Goal: Information Seeking & Learning: Learn about a topic

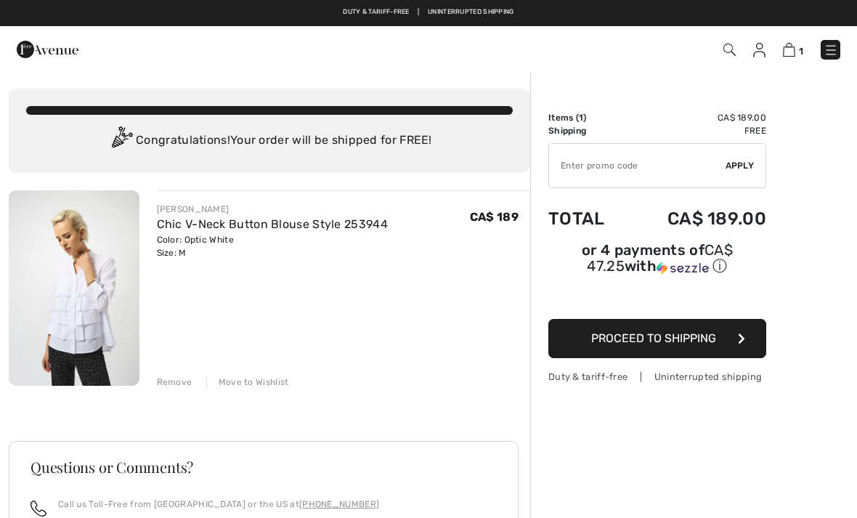
click at [49, 62] on img at bounding box center [48, 49] width 62 height 29
click at [49, 53] on img at bounding box center [48, 49] width 62 height 29
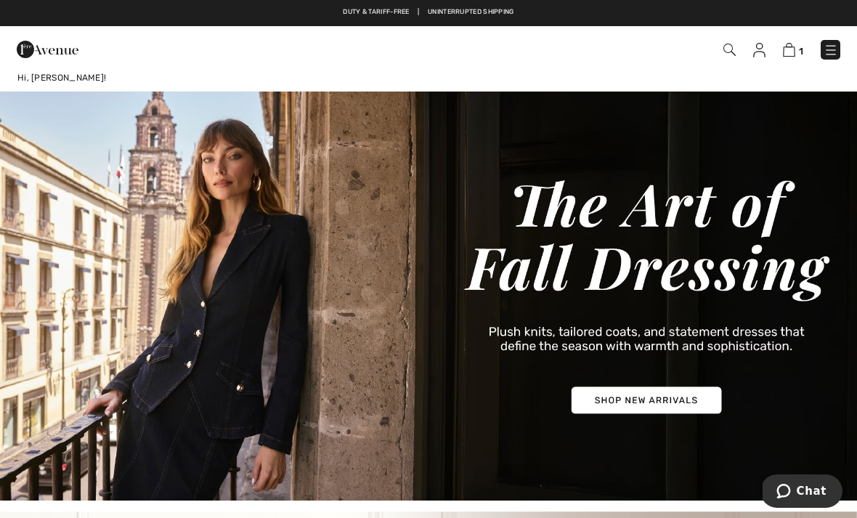
click at [823, 55] on img at bounding box center [830, 50] width 15 height 15
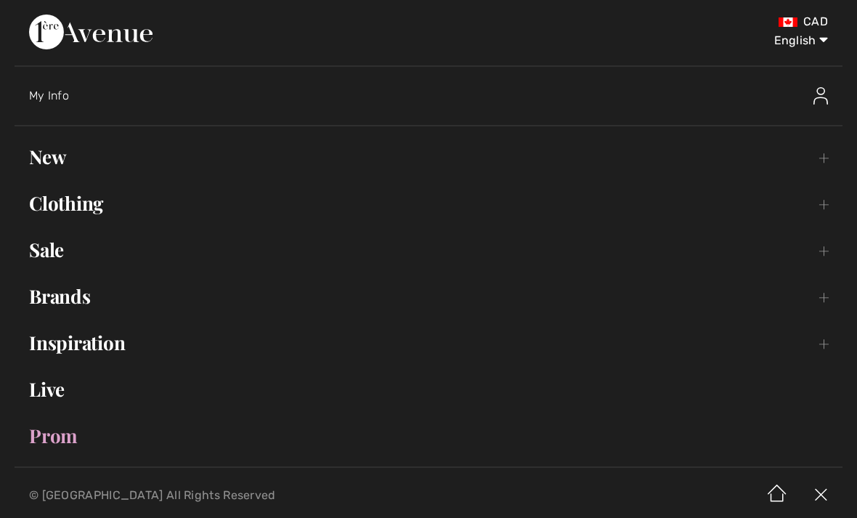
click at [53, 208] on link "Clothing Toggle submenu" at bounding box center [429, 203] width 828 height 32
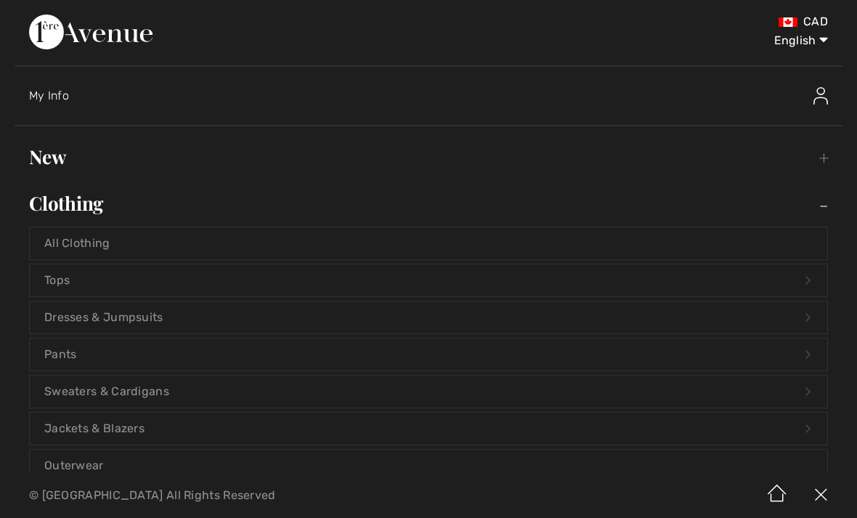
click at [51, 282] on link "Tops Open submenu" at bounding box center [428, 280] width 797 height 32
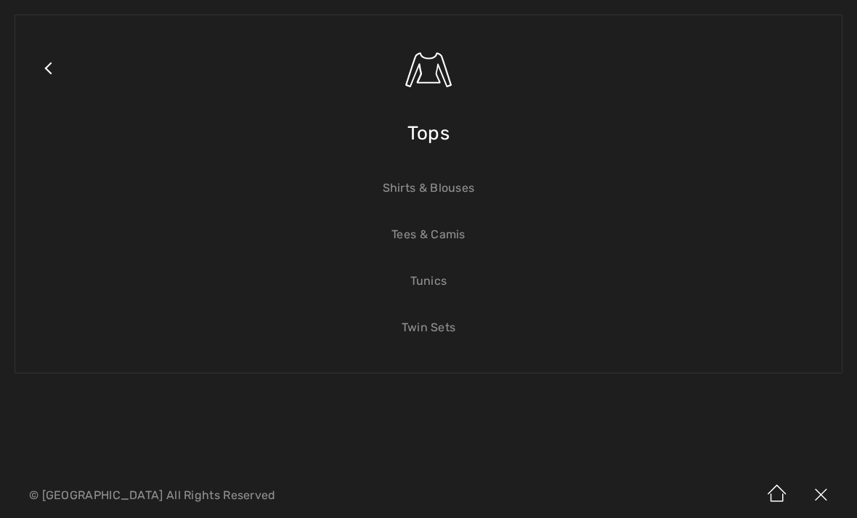
click at [395, 189] on link "Shirts & Blouses" at bounding box center [428, 188] width 797 height 32
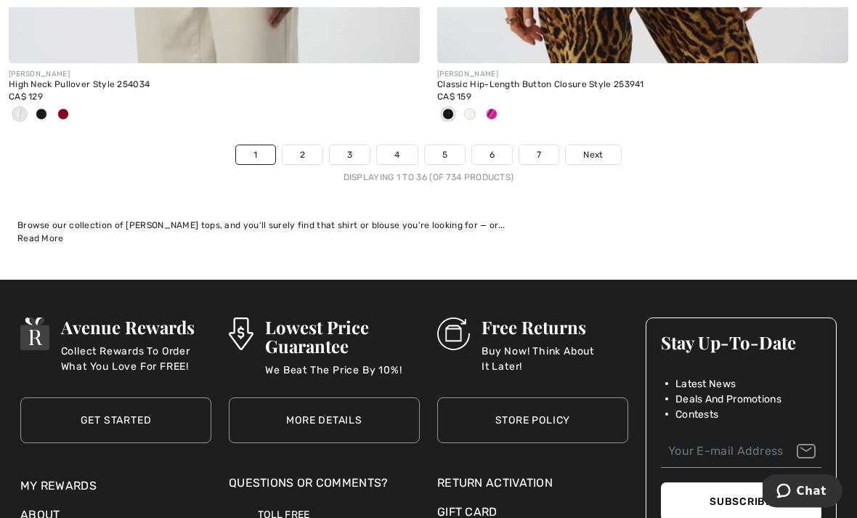
scroll to position [12669, 0]
click at [303, 147] on link "2" at bounding box center [302, 154] width 40 height 19
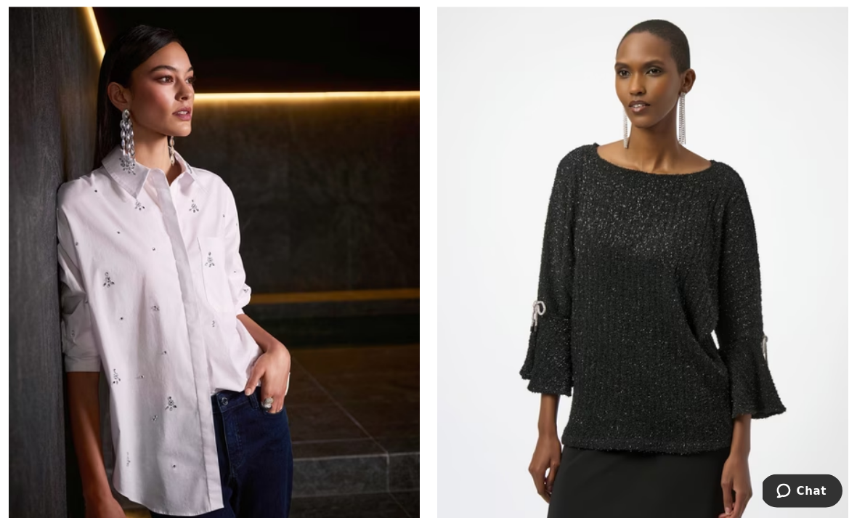
scroll to position [896, 0]
click at [172, 290] on img at bounding box center [214, 291] width 411 height 616
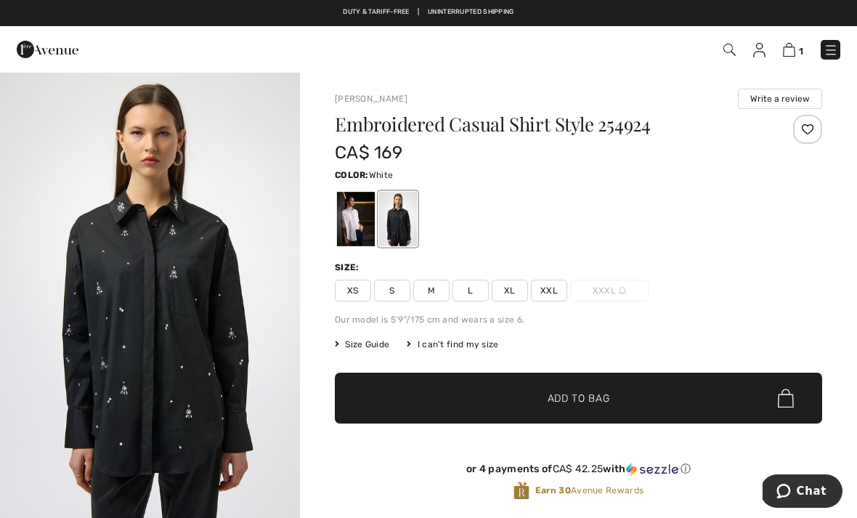
click at [352, 223] on div at bounding box center [356, 219] width 38 height 54
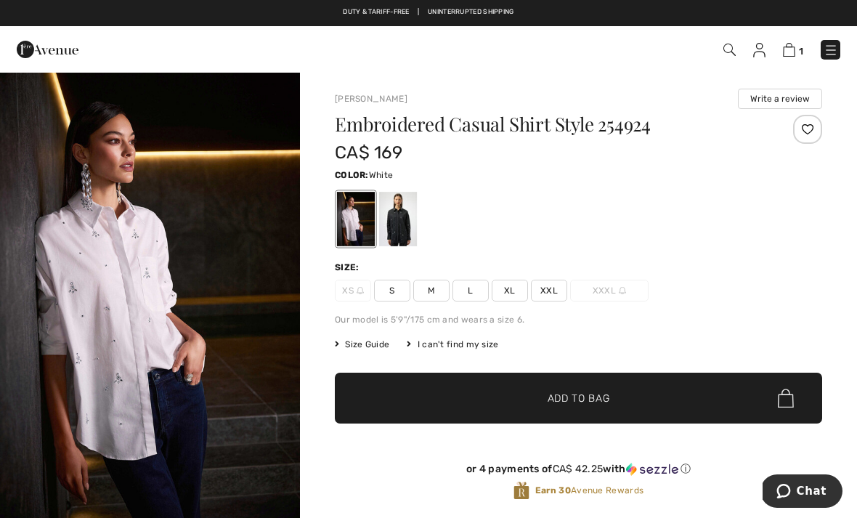
click at [112, 282] on img "1 / 6" at bounding box center [150, 296] width 300 height 450
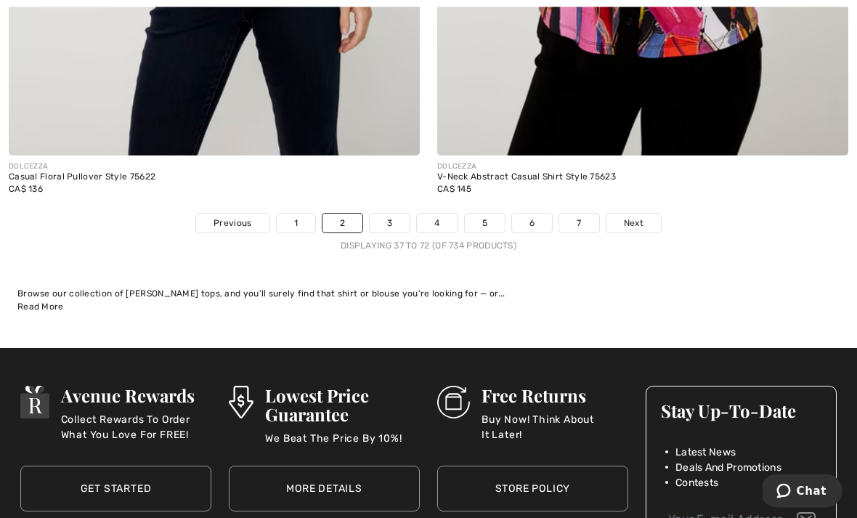
scroll to position [12433, 0]
click at [393, 213] on link "3" at bounding box center [390, 222] width 40 height 19
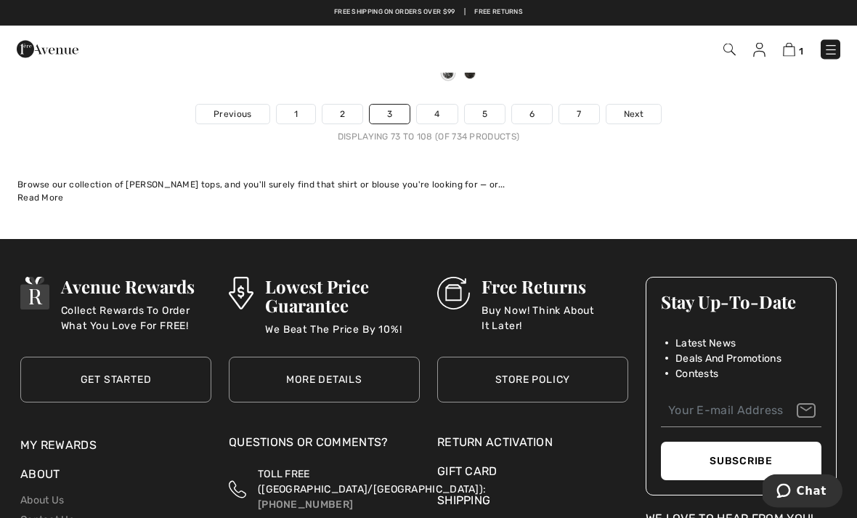
scroll to position [12590, 0]
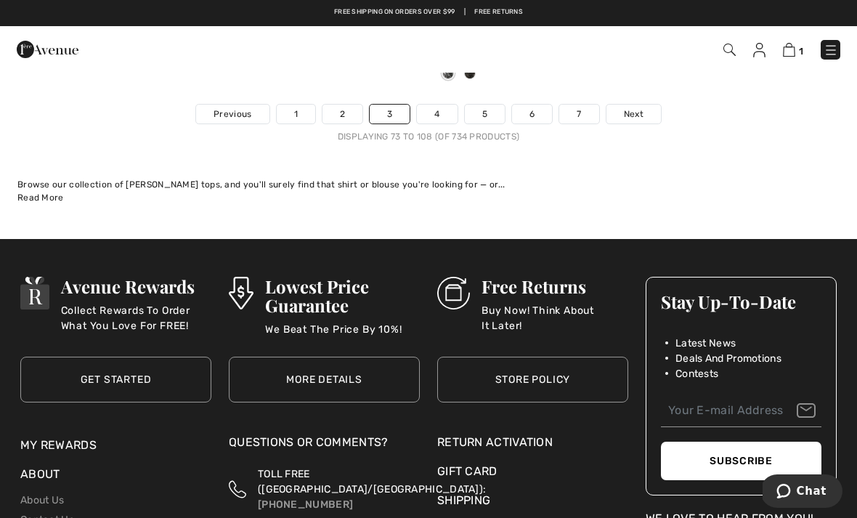
click at [438, 107] on link "4" at bounding box center [437, 114] width 40 height 19
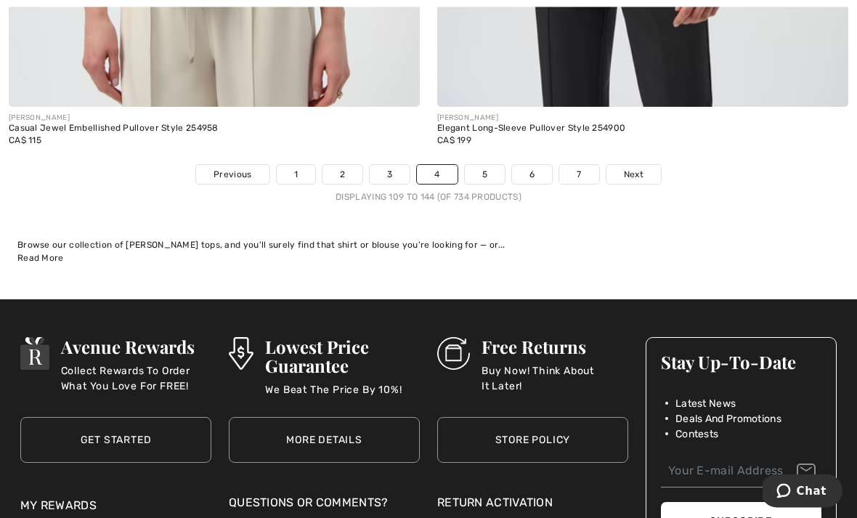
scroll to position [12602, 0]
click at [638, 173] on link "Next" at bounding box center [633, 174] width 54 height 19
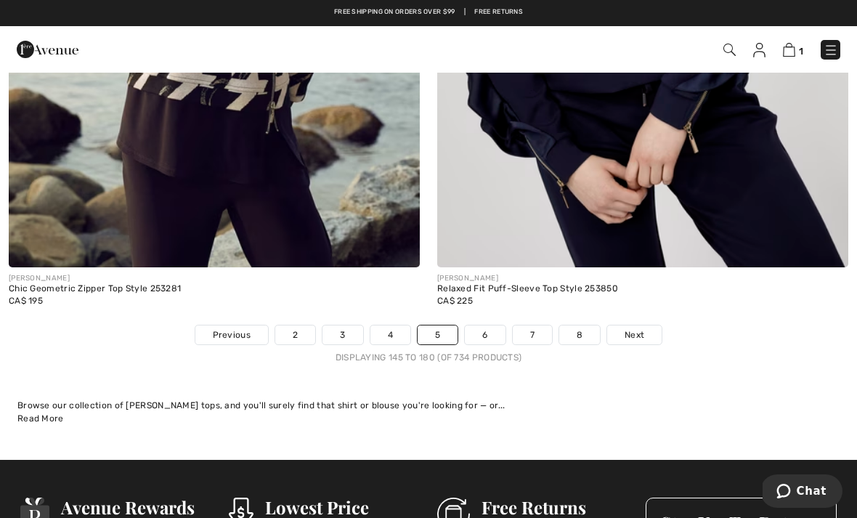
scroll to position [12216, 0]
